Goal: Information Seeking & Learning: Compare options

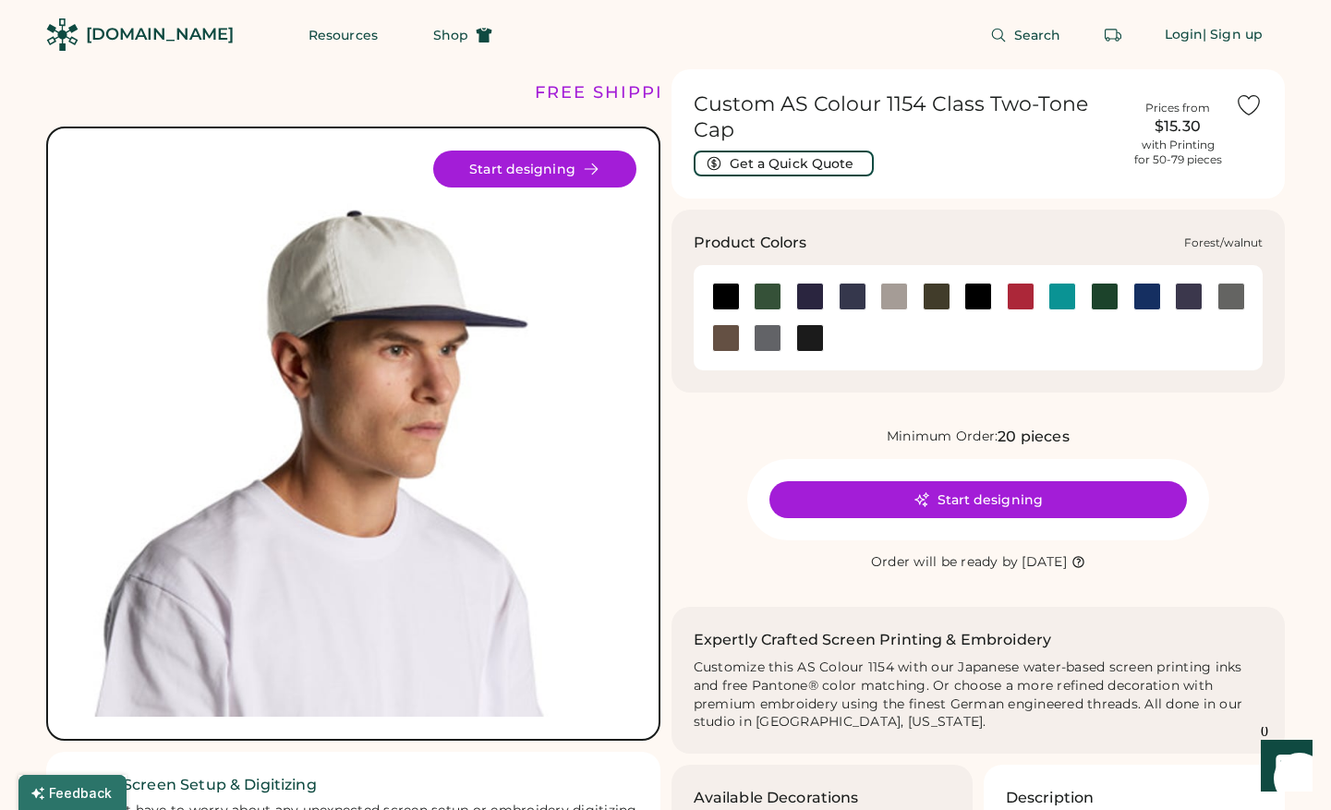
click at [751, 293] on div at bounding box center [767, 297] width 42 height 28
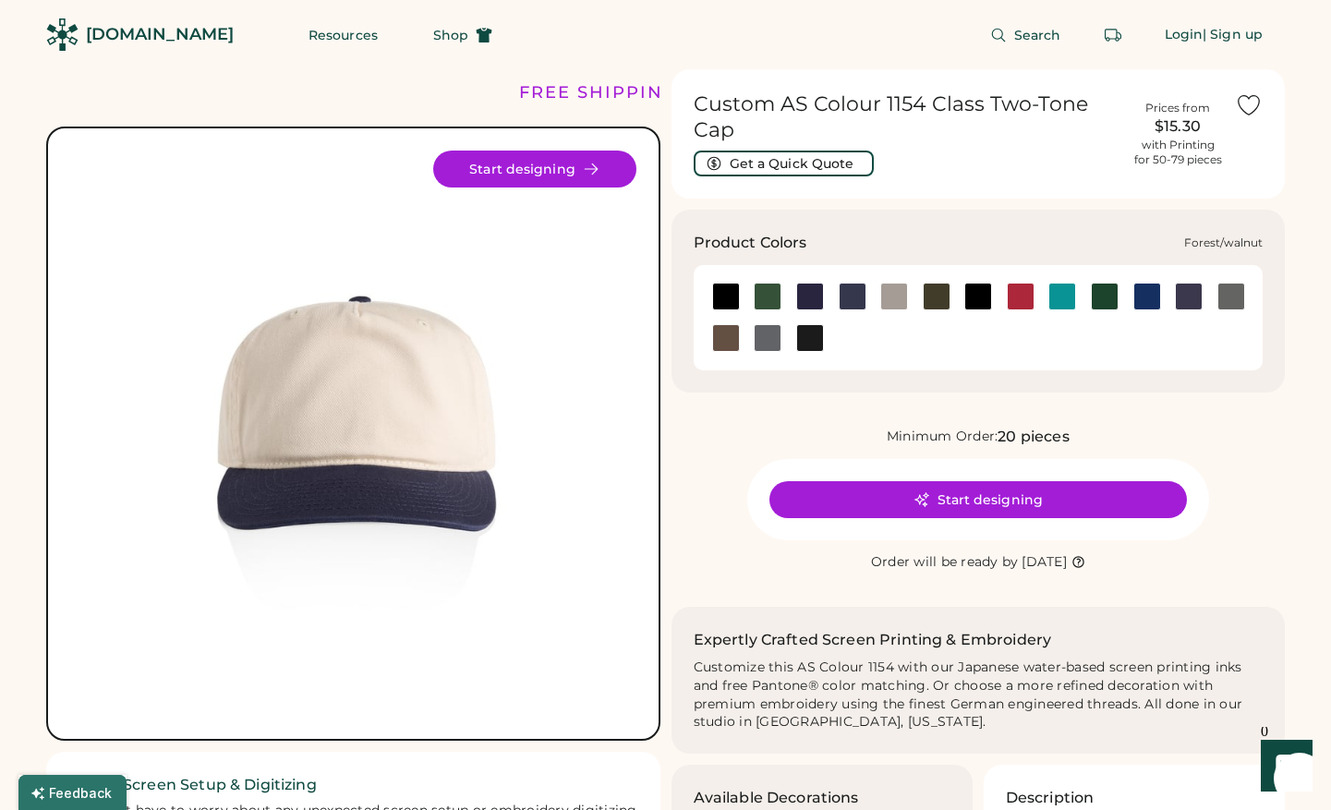
click at [757, 293] on div at bounding box center [768, 297] width 28 height 28
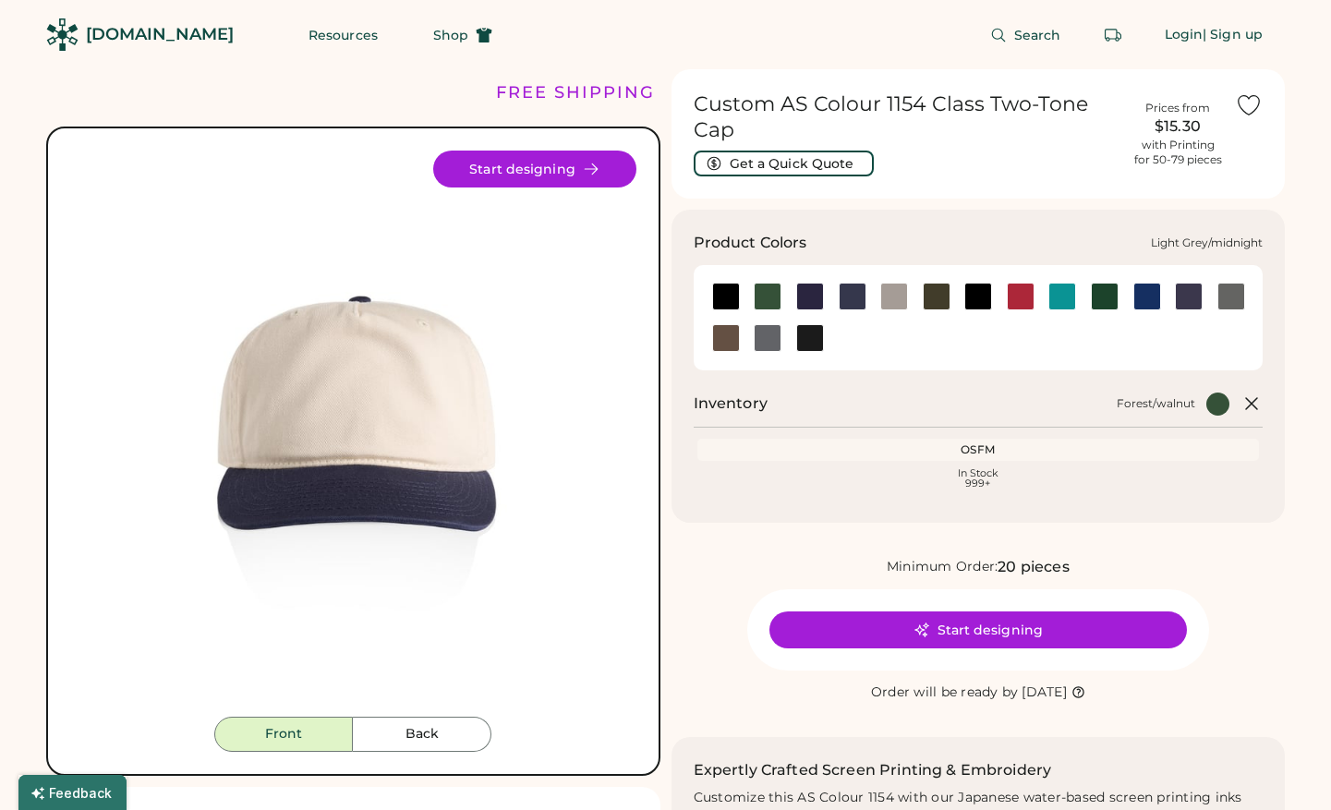
click at [802, 293] on div at bounding box center [810, 297] width 28 height 28
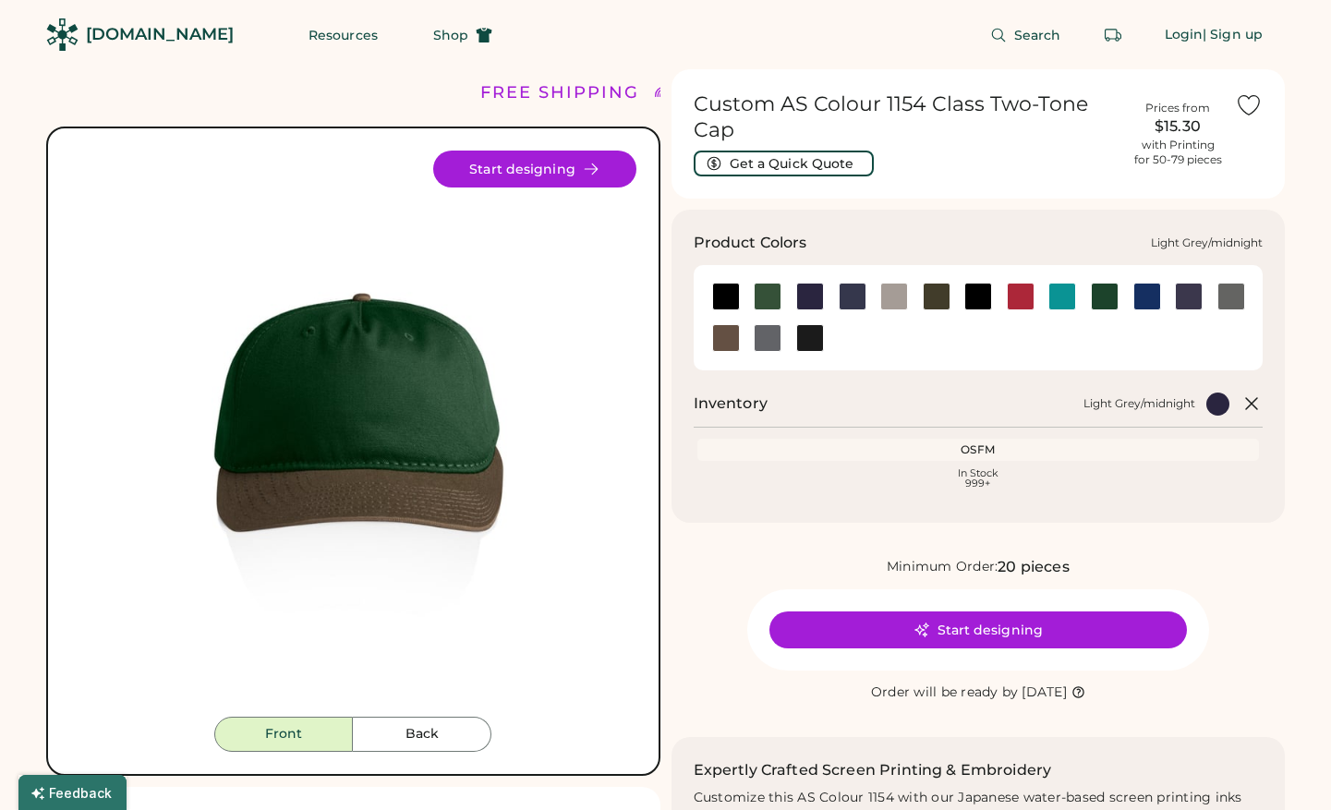
click at [841, 296] on div at bounding box center [853, 297] width 28 height 28
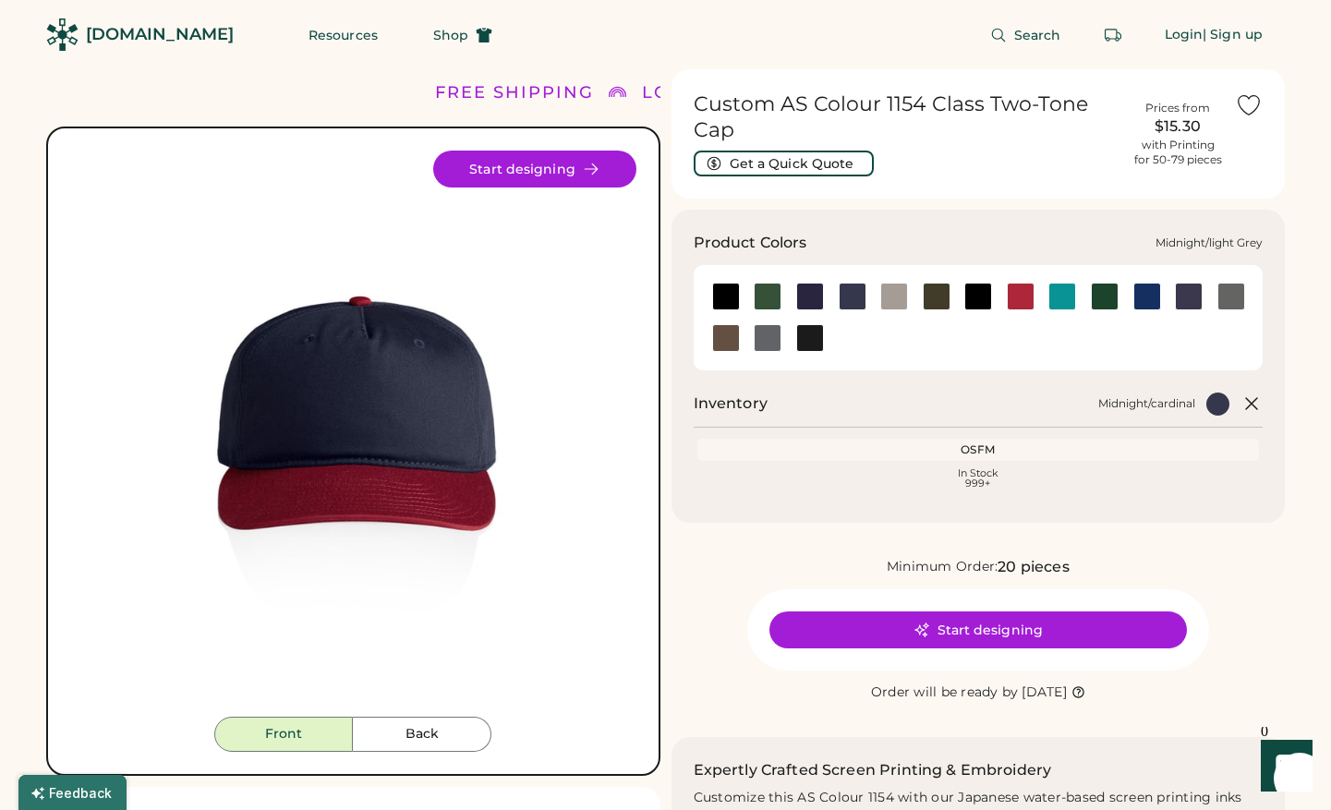
click at [904, 296] on div at bounding box center [894, 297] width 28 height 28
click at [941, 297] on div at bounding box center [937, 297] width 28 height 28
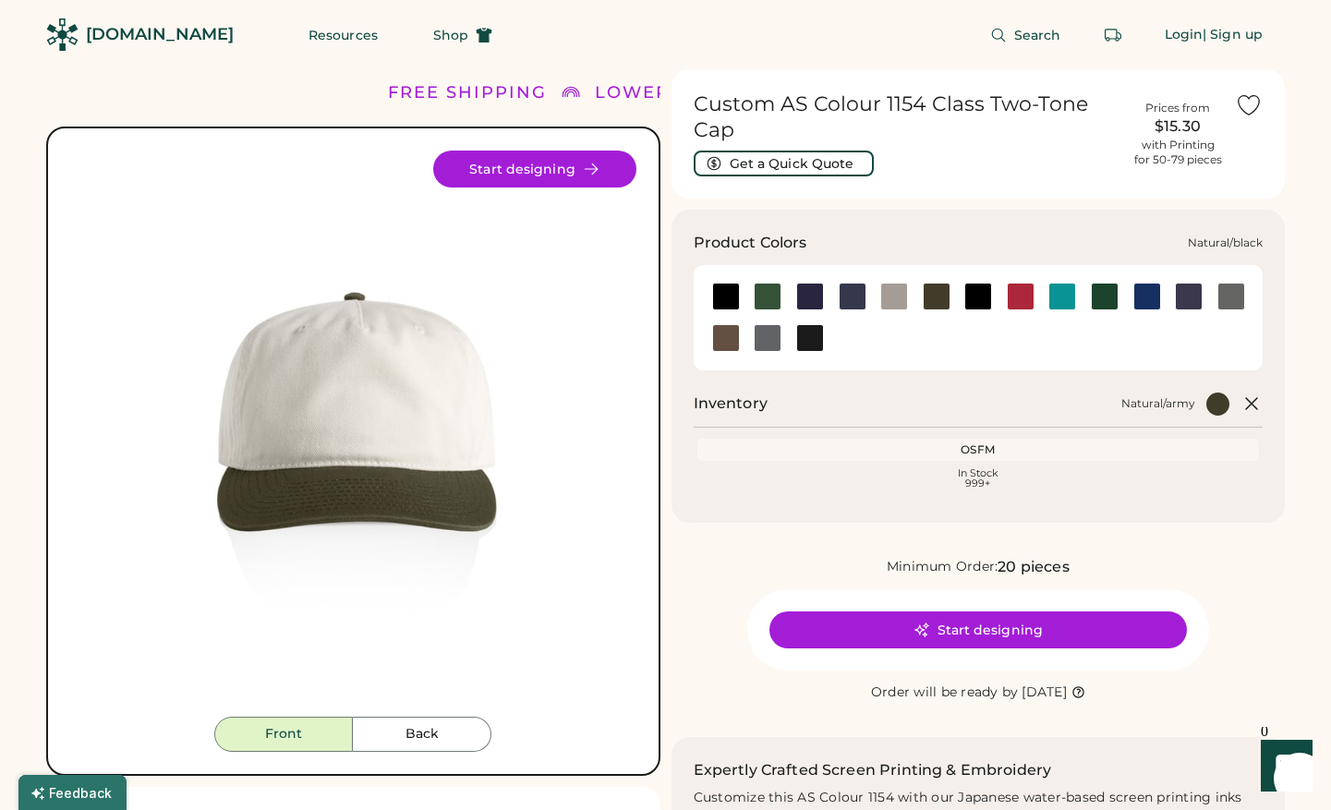
click at [977, 297] on div at bounding box center [978, 297] width 28 height 28
